Goal: Transaction & Acquisition: Purchase product/service

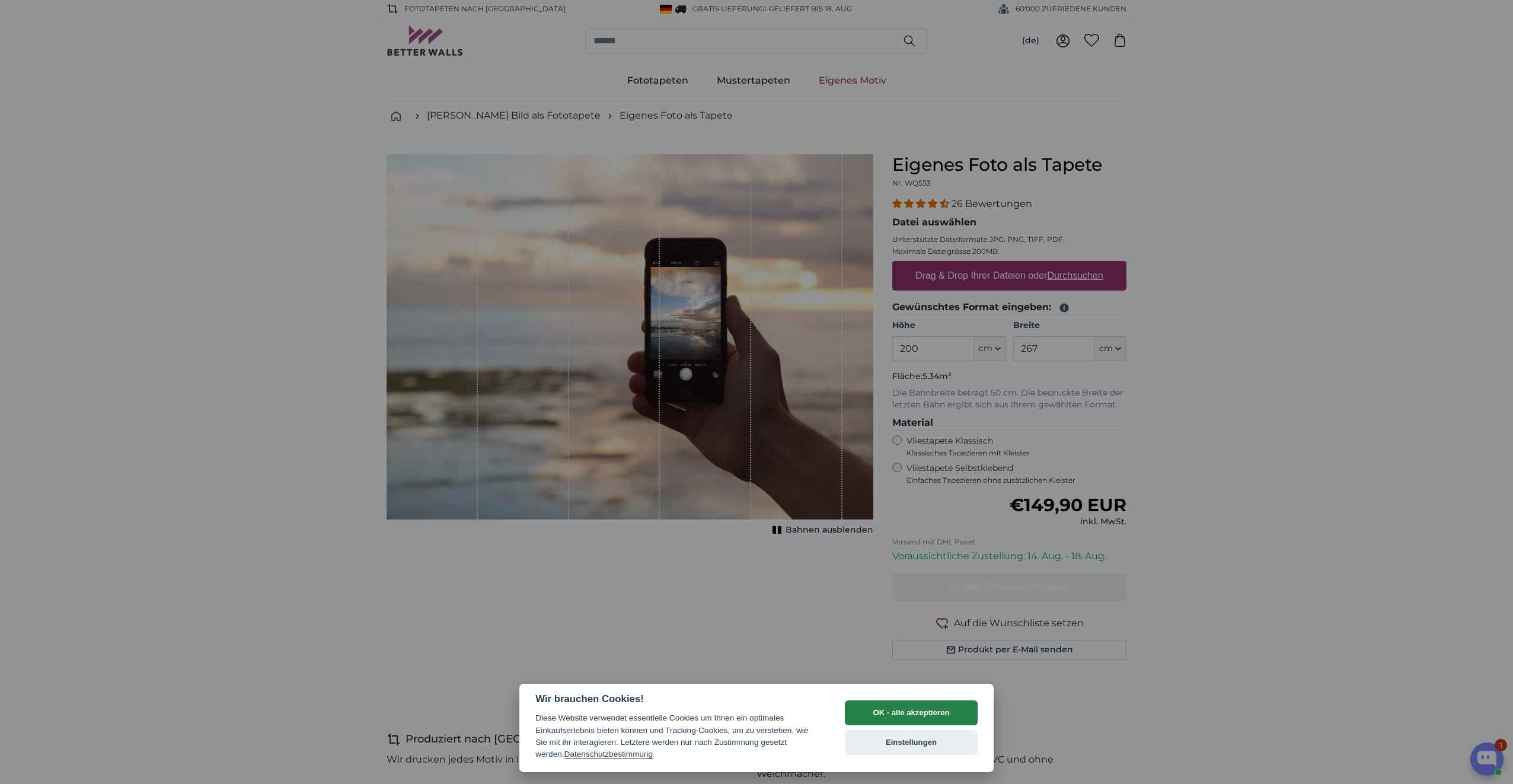
click at [900, 715] on button "OK - alle akzeptieren" at bounding box center [911, 712] width 133 height 25
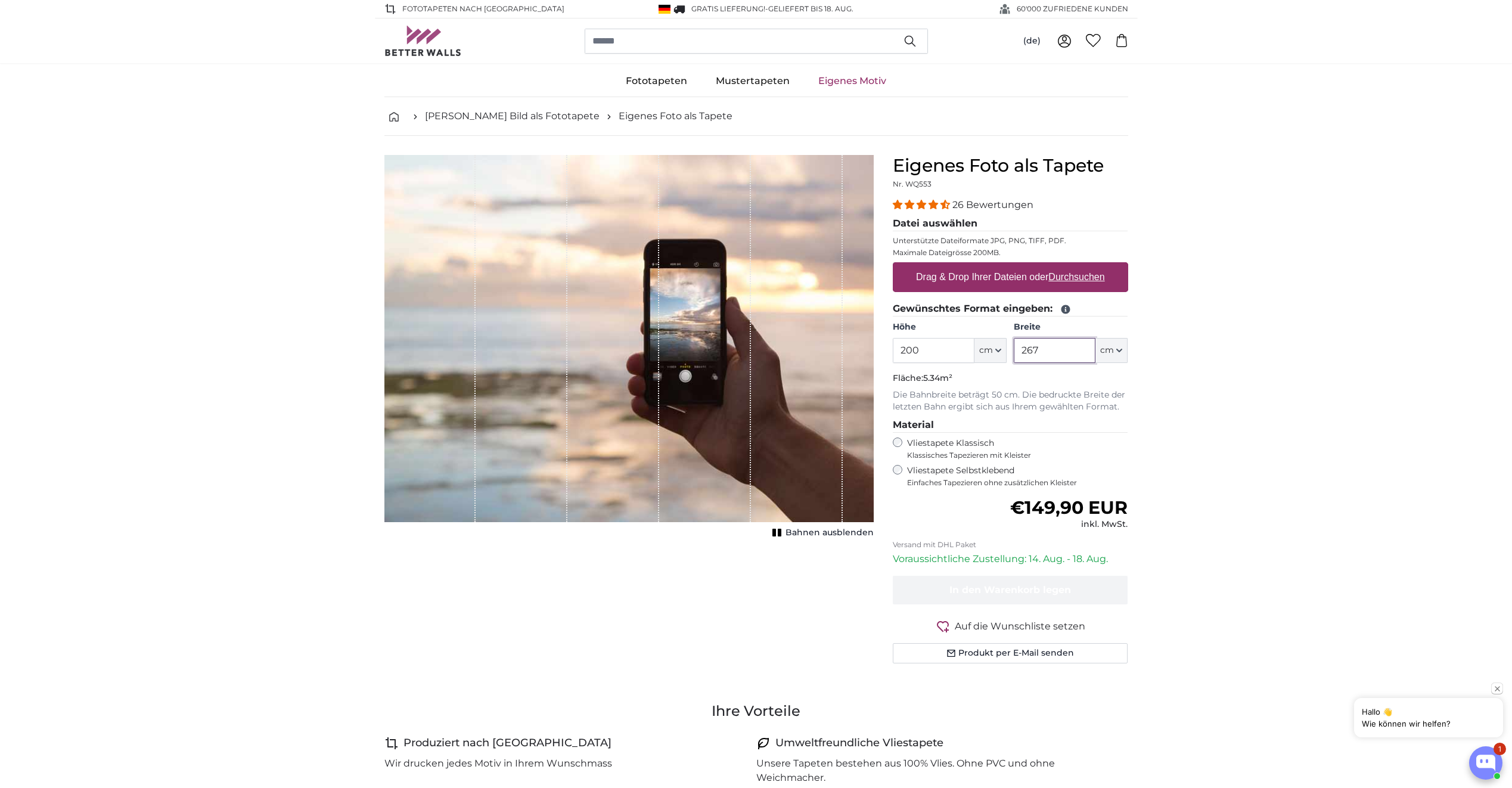
click at [1050, 352] on input "267" at bounding box center [1055, 350] width 82 height 25
drag, startPoint x: 1026, startPoint y: 346, endPoint x: 989, endPoint y: 343, distance: 37.1
click at [989, 343] on div "Höhe 200 ft cm Centimeter (cm) Inches (inch) Feet (ft. in.) Breite 267 ft cm Ce…" at bounding box center [1011, 342] width 236 height 42
type input "90"
drag, startPoint x: 930, startPoint y: 349, endPoint x: 859, endPoint y: 337, distance: 72.0
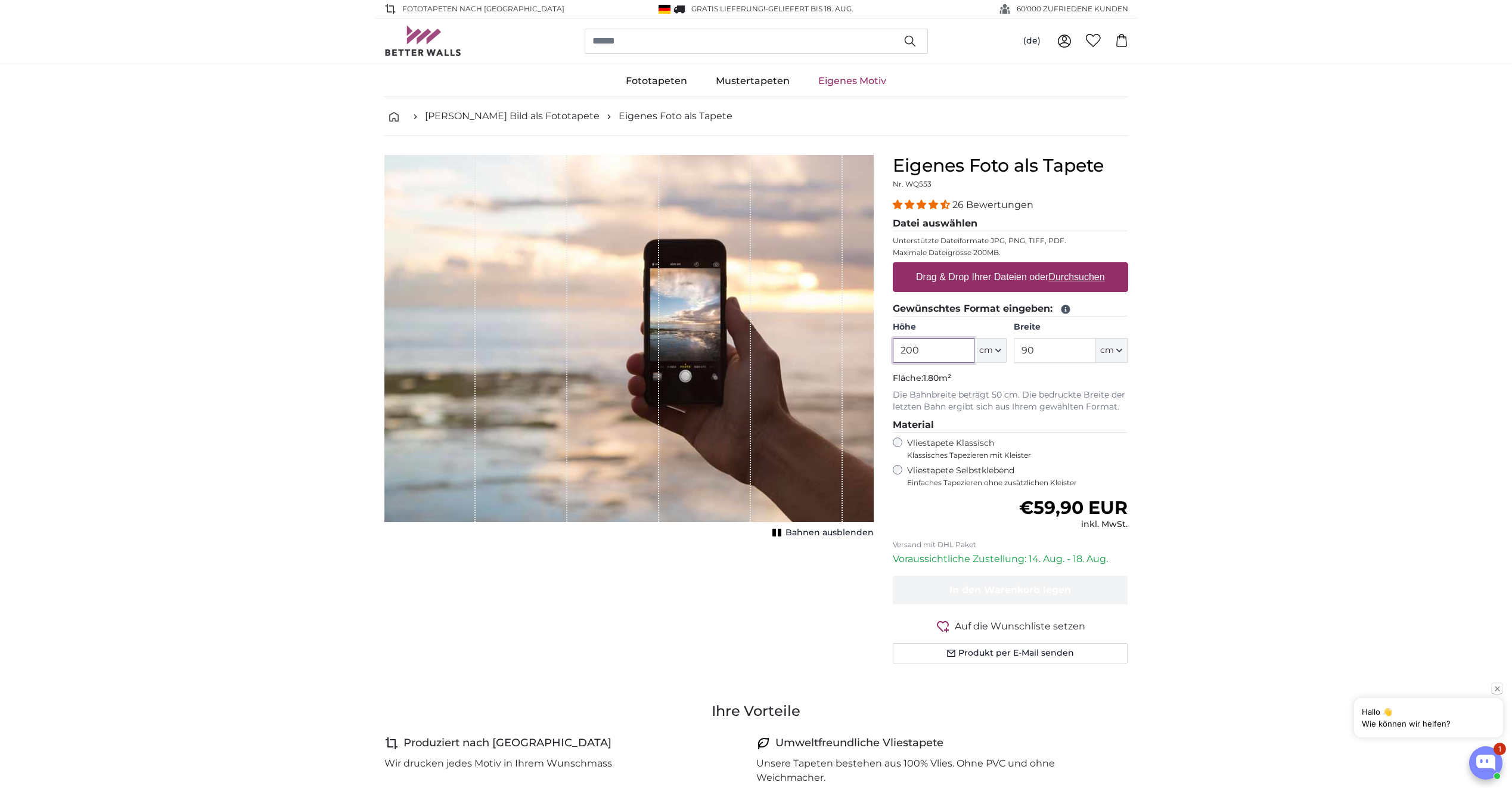
click at [859, 337] on product-detail "Abbrechen Bild zuschneiden Bahnen ausblenden Eigenes Foto als Tapete Nr. WQ553 …" at bounding box center [756, 414] width 763 height 556
type input "100"
click at [1062, 350] on input "90" at bounding box center [1055, 350] width 82 height 25
drag, startPoint x: 1016, startPoint y: 346, endPoint x: 976, endPoint y: 345, distance: 40.0
click at [976, 345] on div "Höhe 100 ft cm Centimeter (cm) Inches (inch) Feet (ft. in.) Breite 90 ft cm Cen…" at bounding box center [1011, 342] width 236 height 42
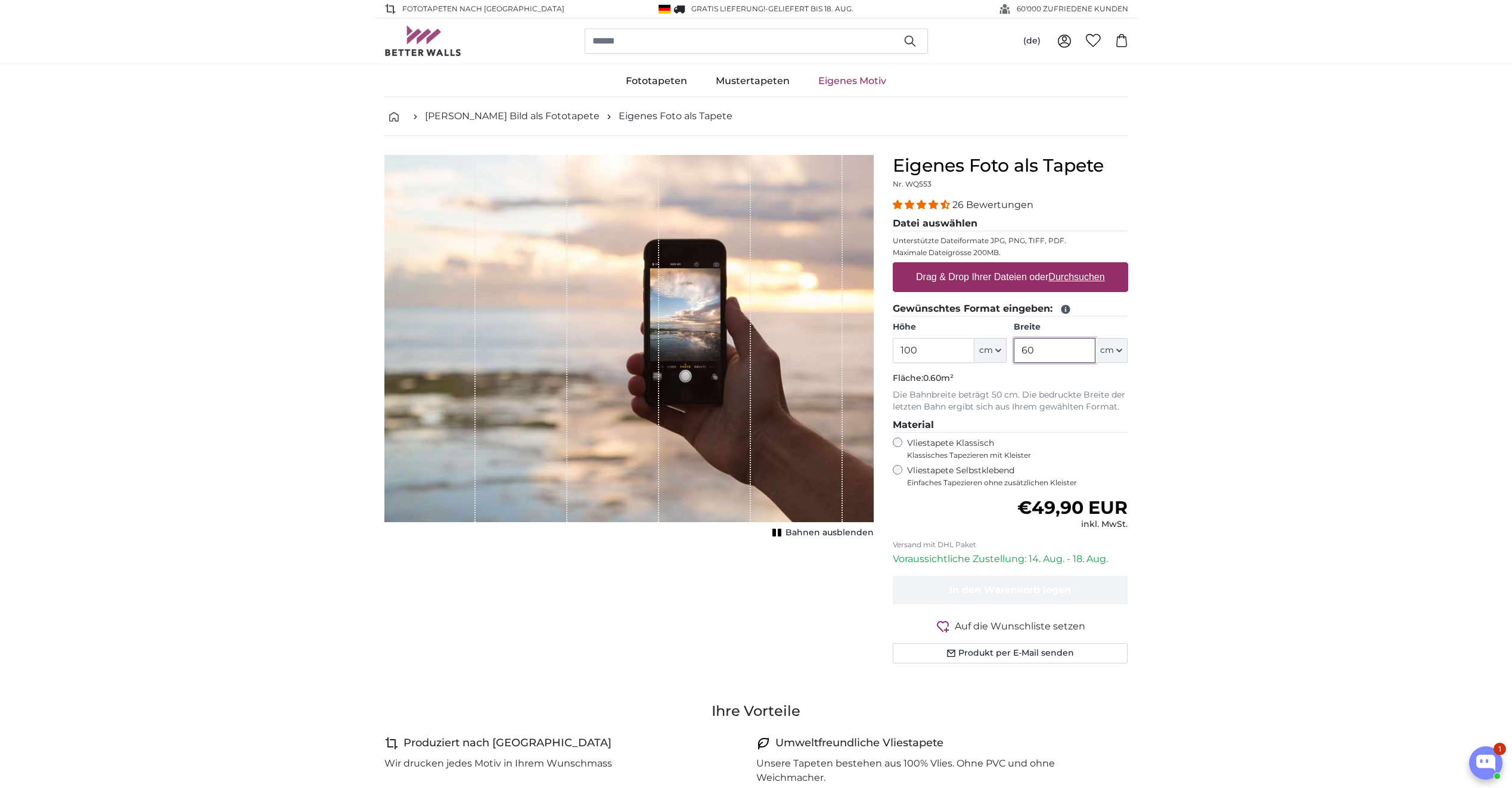
type input "60"
